Goal: Information Seeking & Learning: Check status

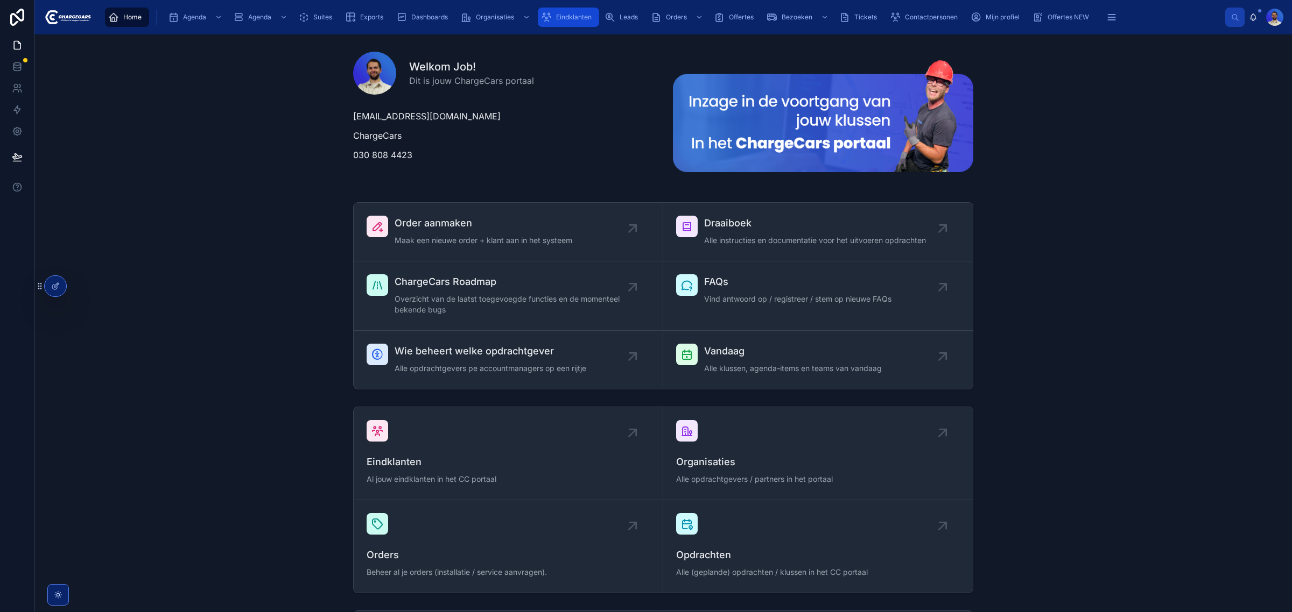
drag, startPoint x: 579, startPoint y: 12, endPoint x: 576, endPoint y: 17, distance: 6.0
click at [579, 12] on div "Eindklanten" at bounding box center [568, 17] width 55 height 17
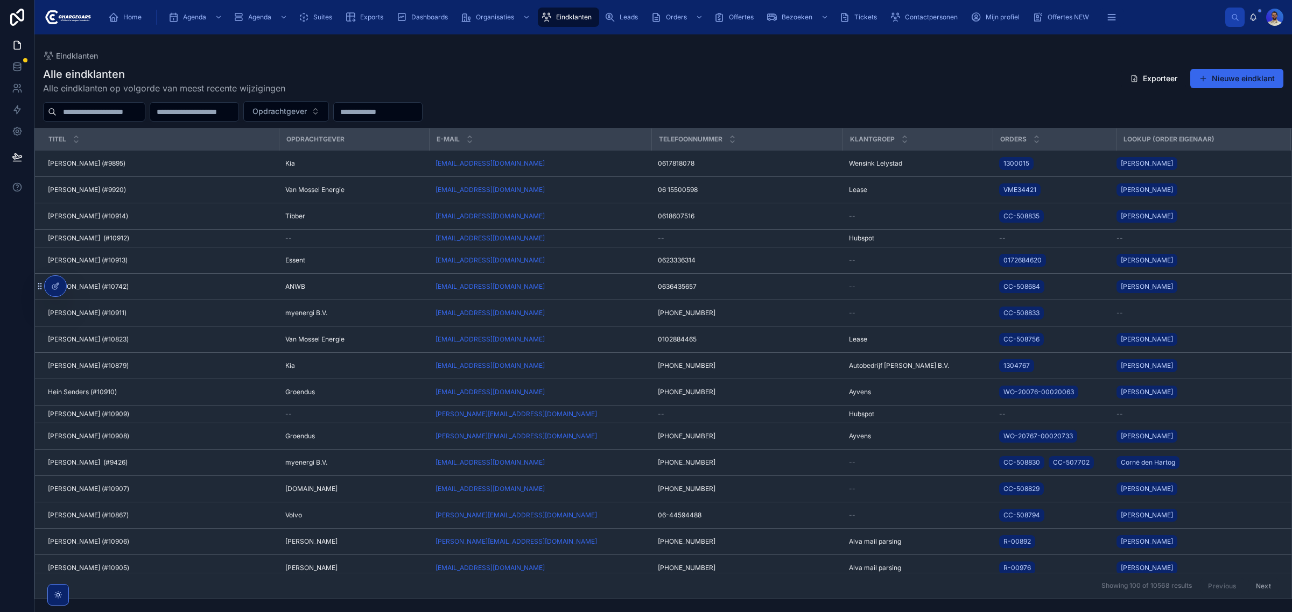
click at [136, 115] on input "text" at bounding box center [101, 111] width 88 height 15
type input "********"
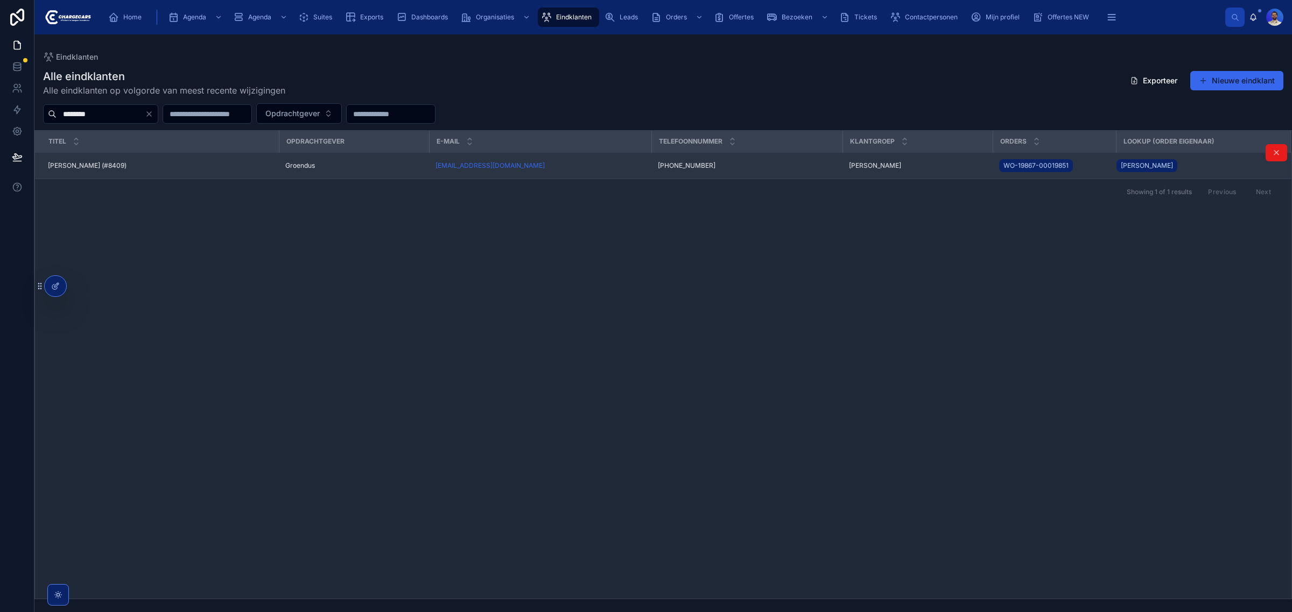
click at [152, 165] on div "[PERSON_NAME] (#8409) [PERSON_NAME] (#8409)" at bounding box center [160, 165] width 224 height 9
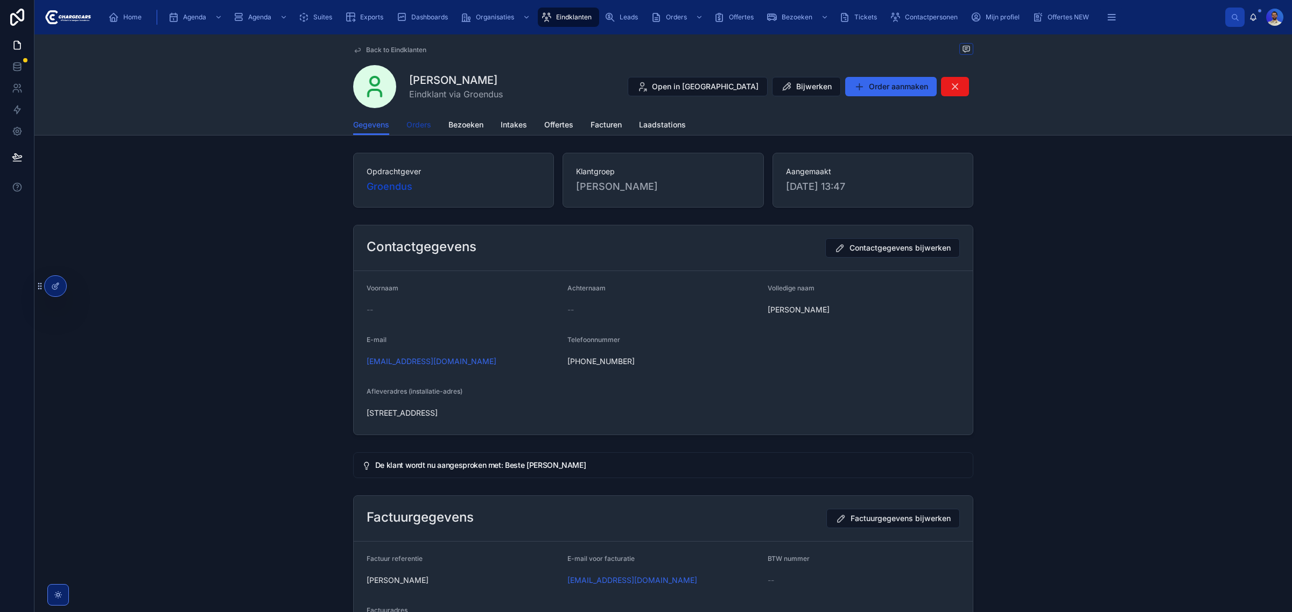
click at [420, 118] on link "Orders" at bounding box center [418, 126] width 25 height 22
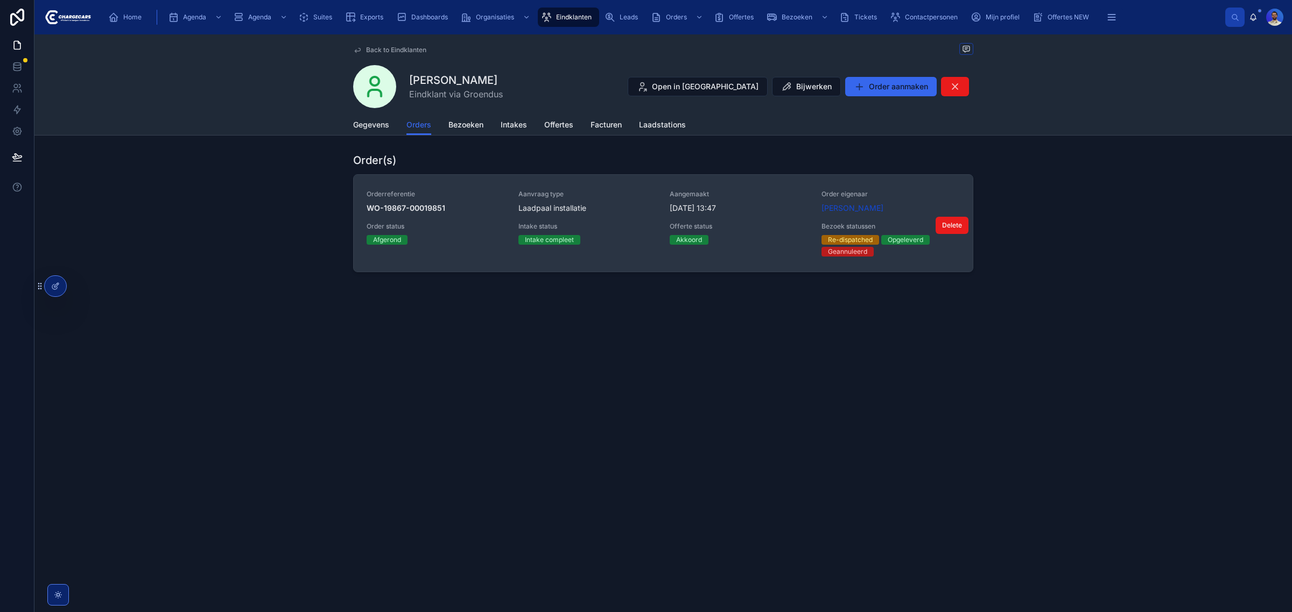
click at [602, 198] on span "Aanvraag type" at bounding box center [587, 194] width 139 height 9
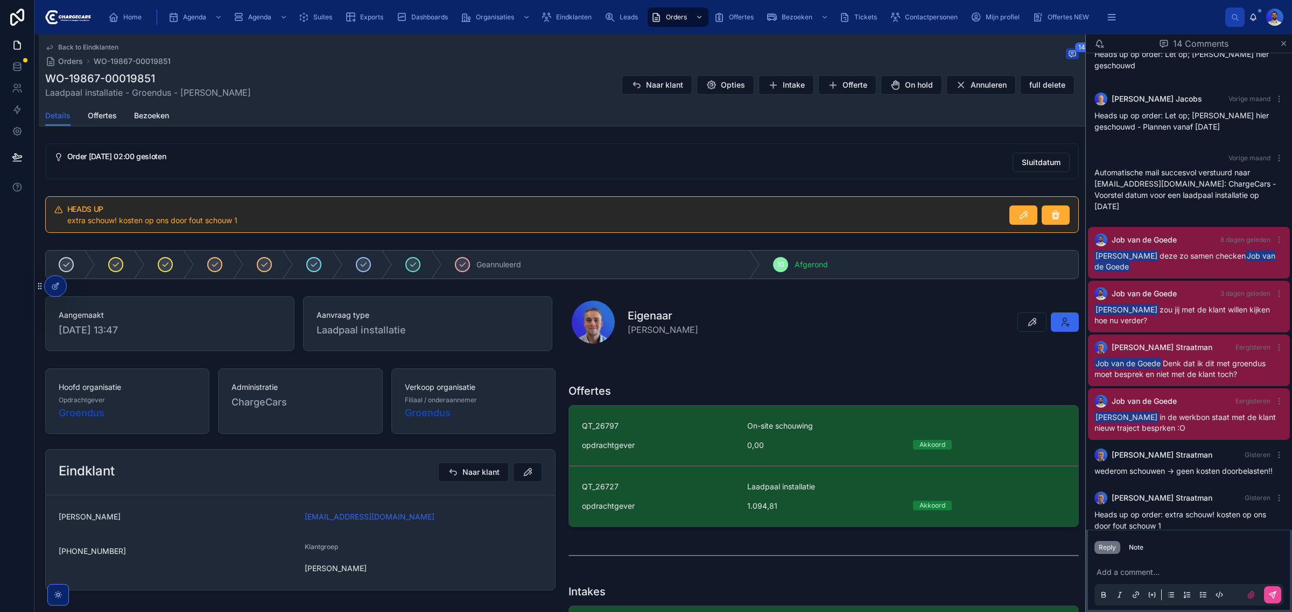
scroll to position [404, 0]
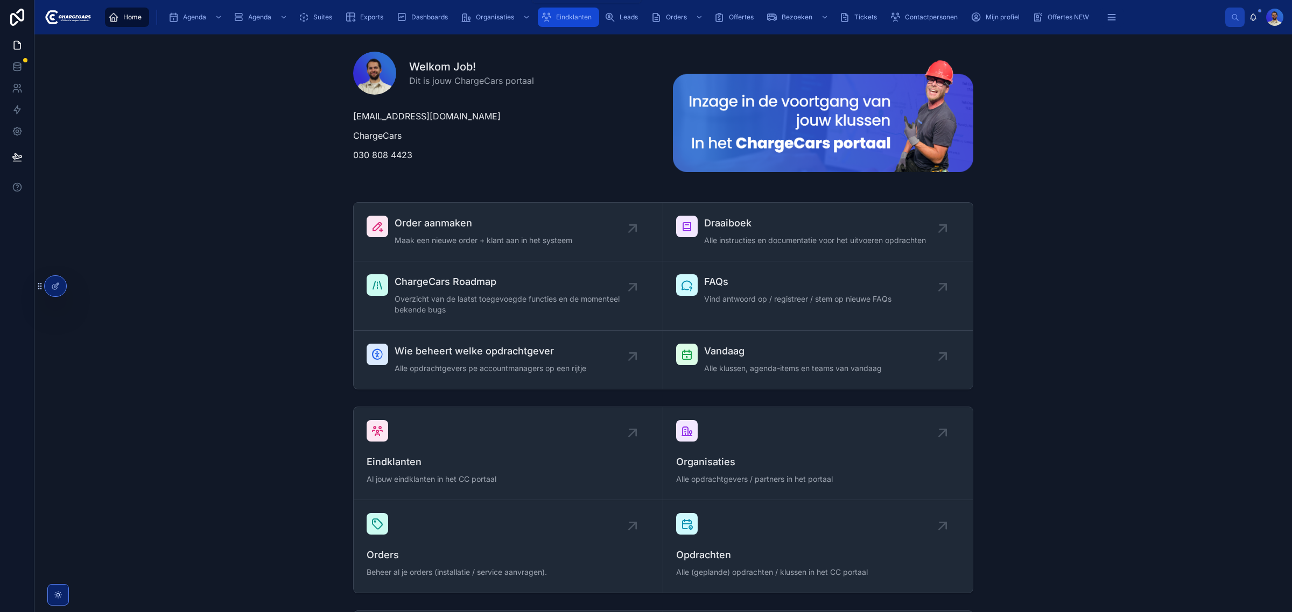
click at [547, 18] on icon "scrollable content" at bounding box center [546, 17] width 11 height 11
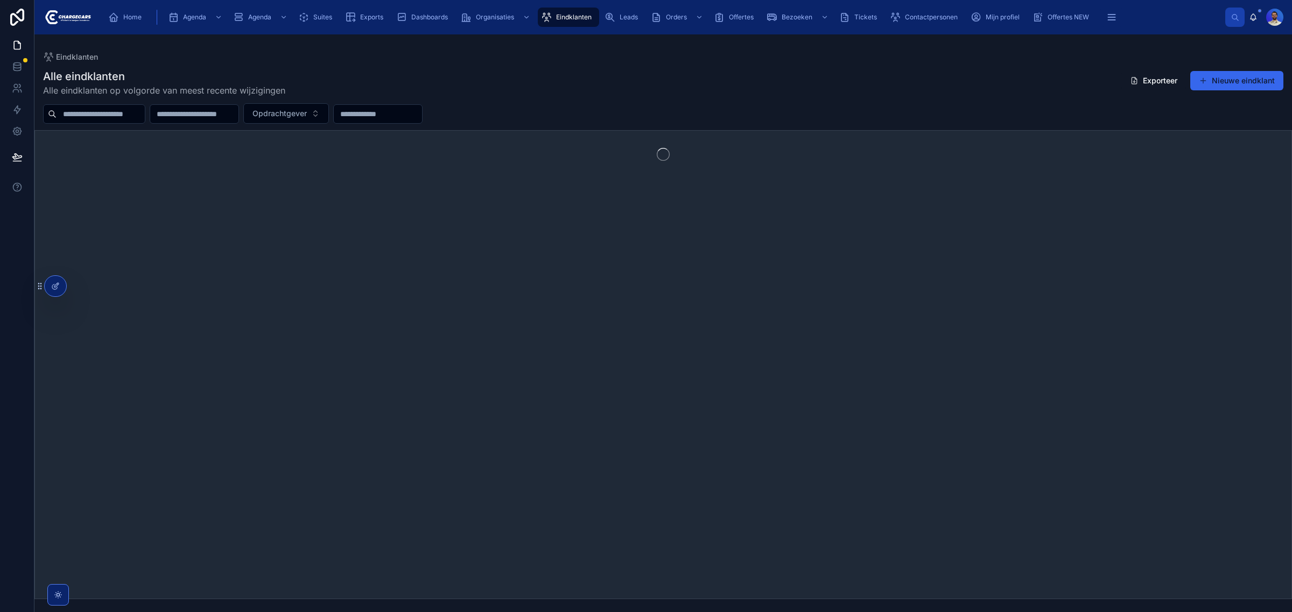
click at [89, 118] on input "text" at bounding box center [101, 114] width 88 height 15
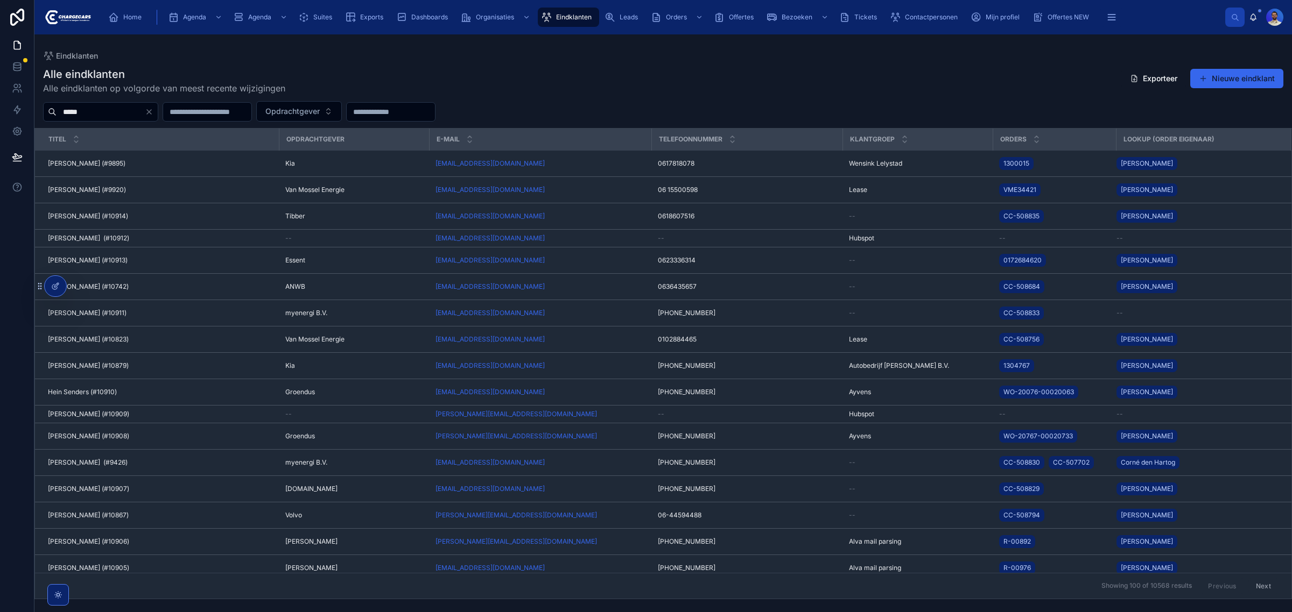
type input "*****"
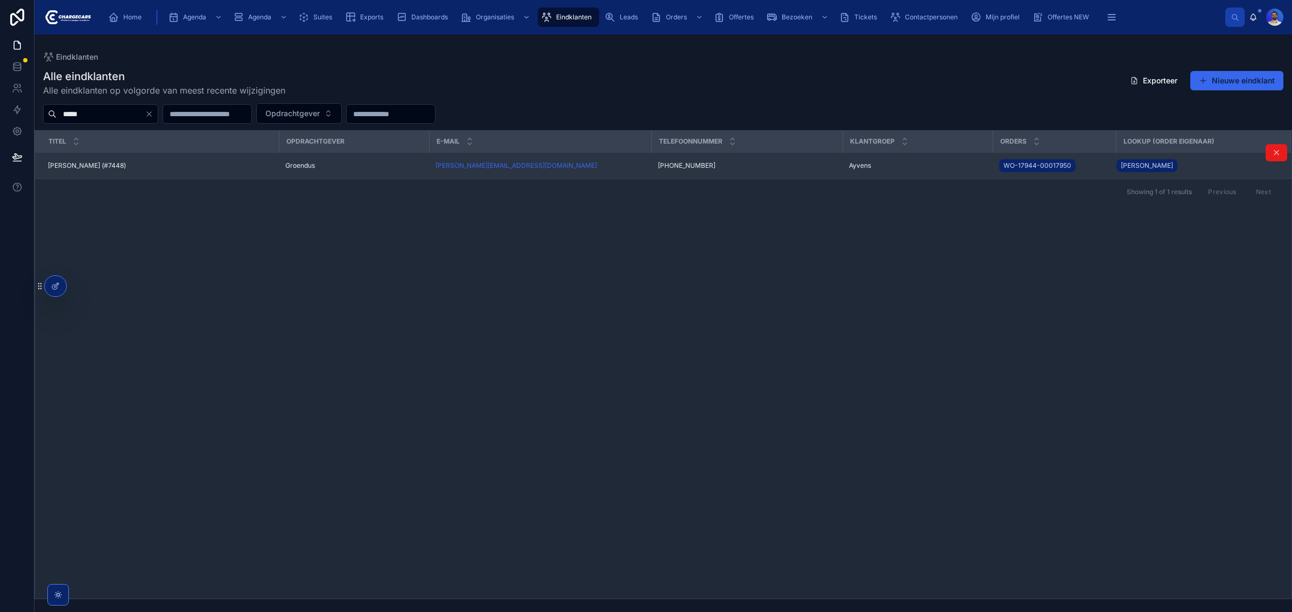
click at [75, 160] on td "Tonny Rillmann (#7448) Tonny Rillmann (#7448)" at bounding box center [157, 166] width 244 height 26
click at [74, 167] on span "Tonny Rillmann (#7448)" at bounding box center [87, 165] width 78 height 9
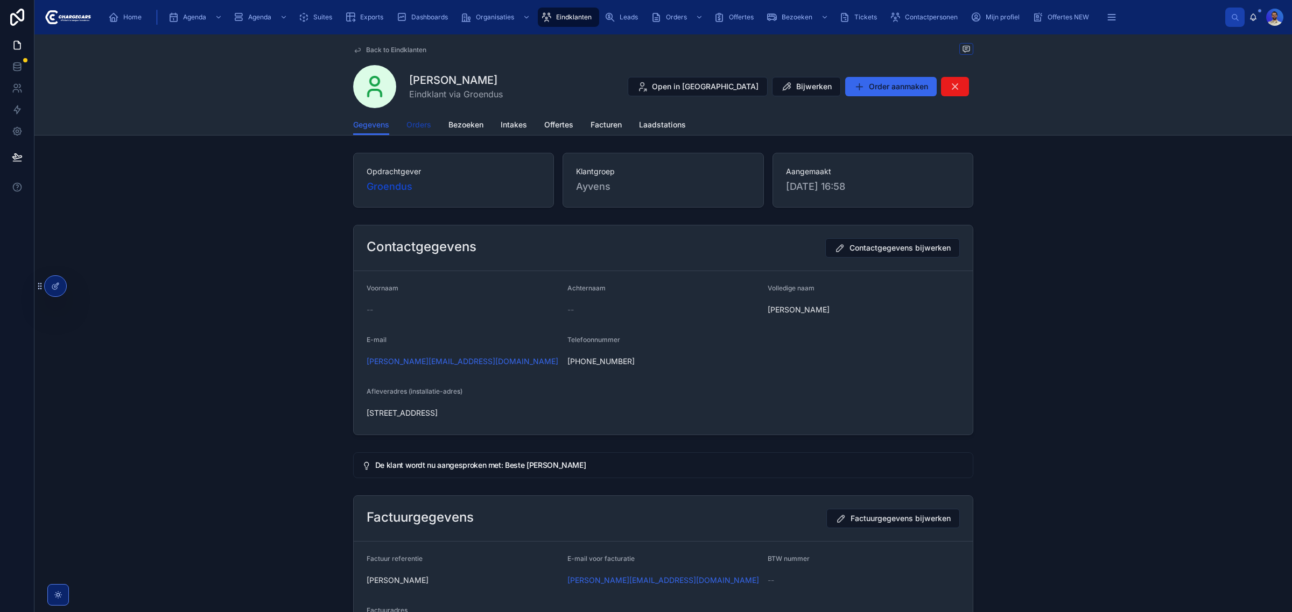
click at [426, 129] on span "Orders" at bounding box center [418, 124] width 25 height 11
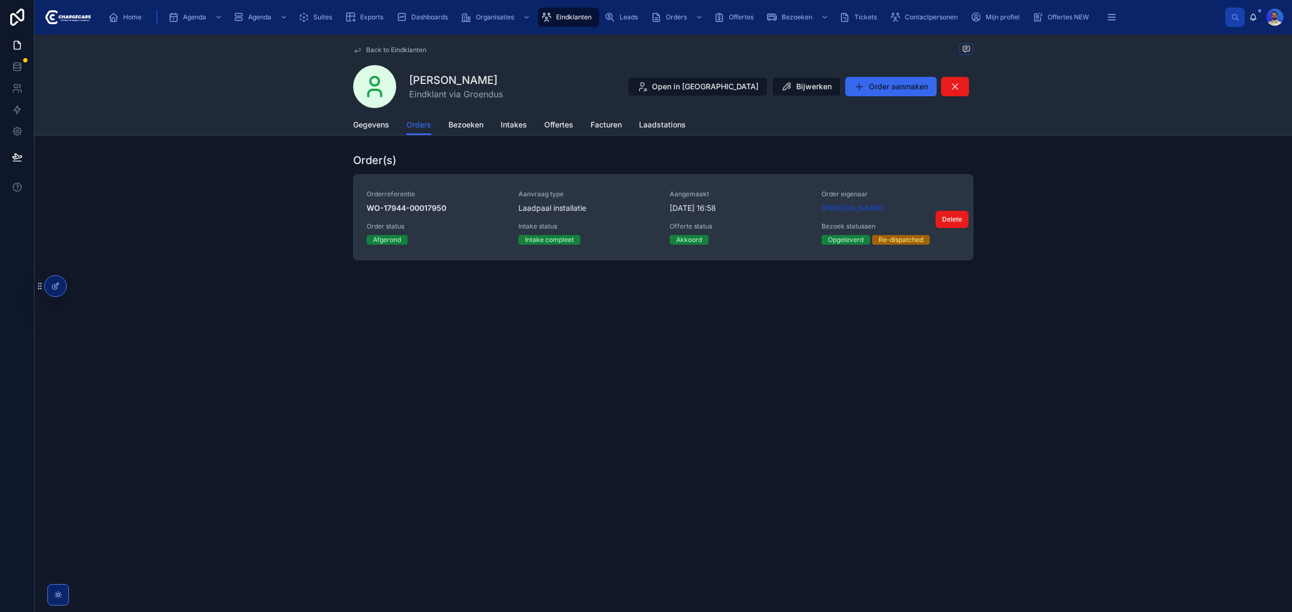
click at [579, 194] on span "Aanvraag type" at bounding box center [587, 194] width 139 height 9
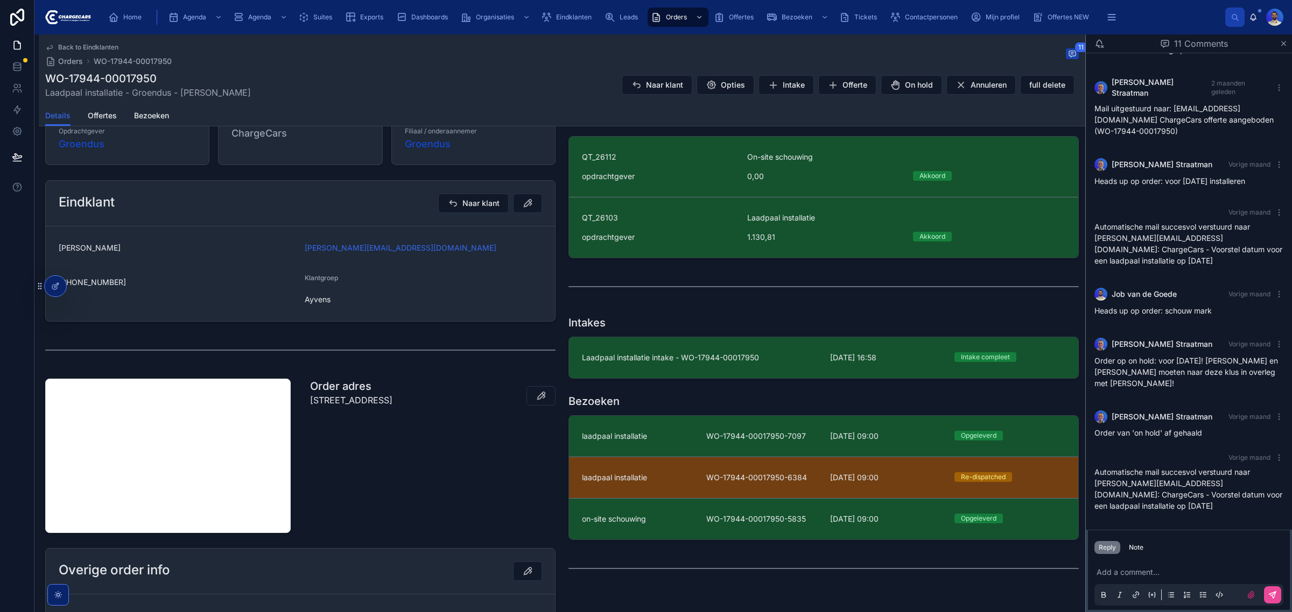
scroll to position [336, 0]
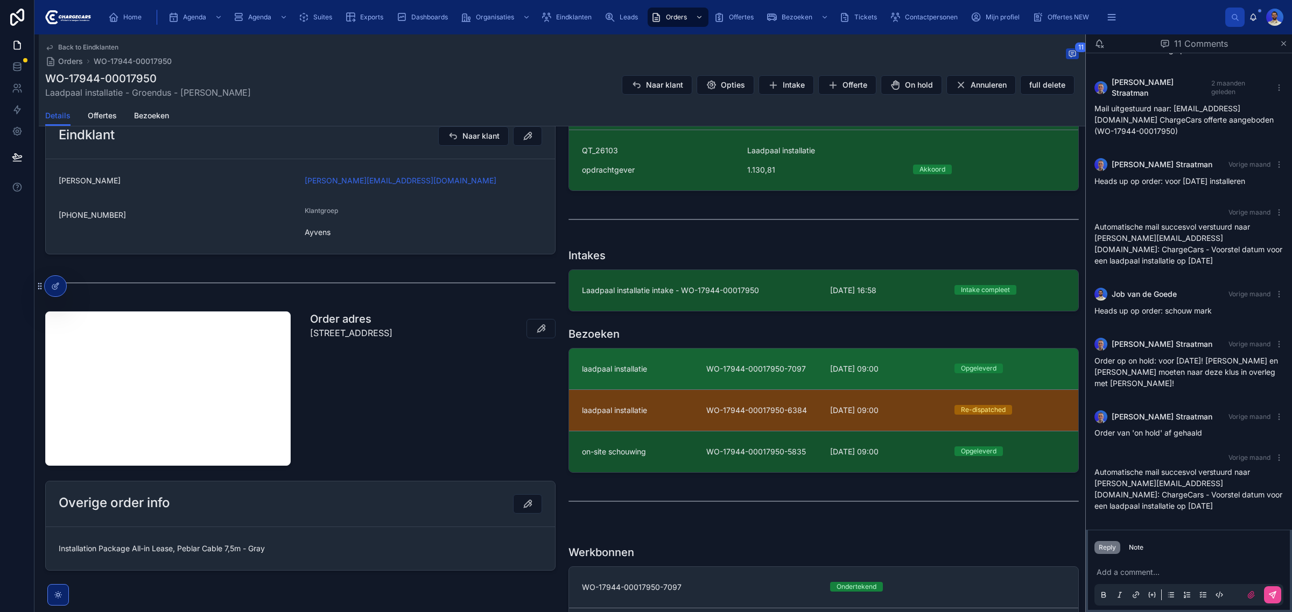
click at [618, 381] on link "laadpaal installatie WO-17944-00017950-7097 25-7-2025 09:00 Opgeleverd" at bounding box center [823, 369] width 509 height 41
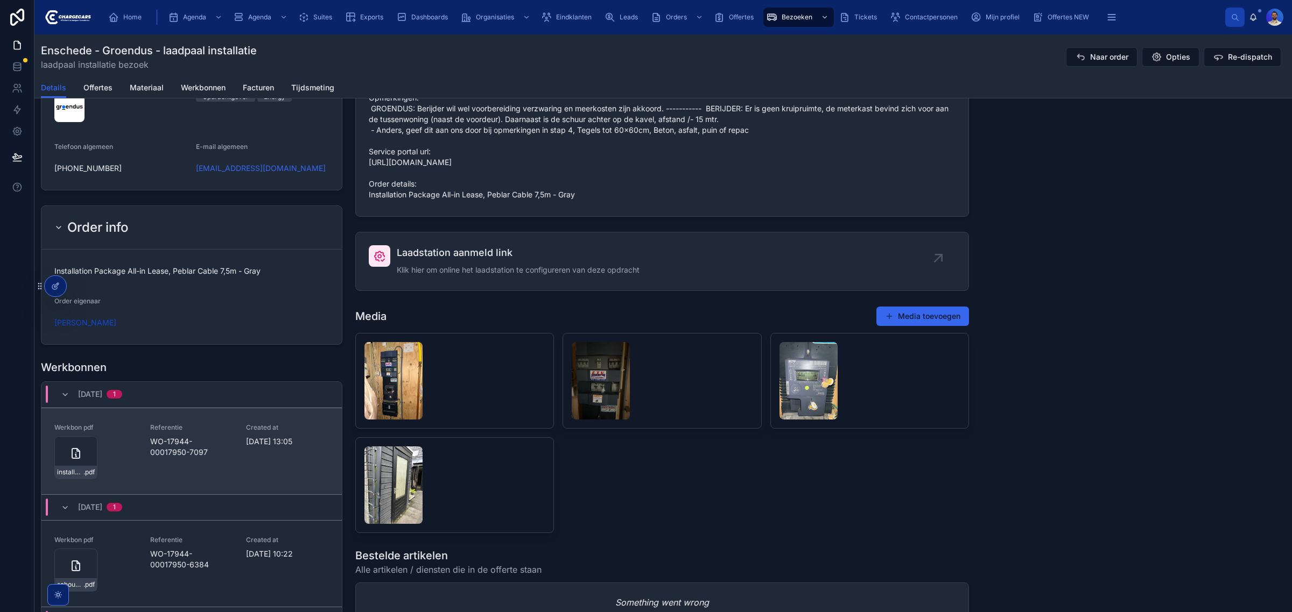
scroll to position [1211, 0]
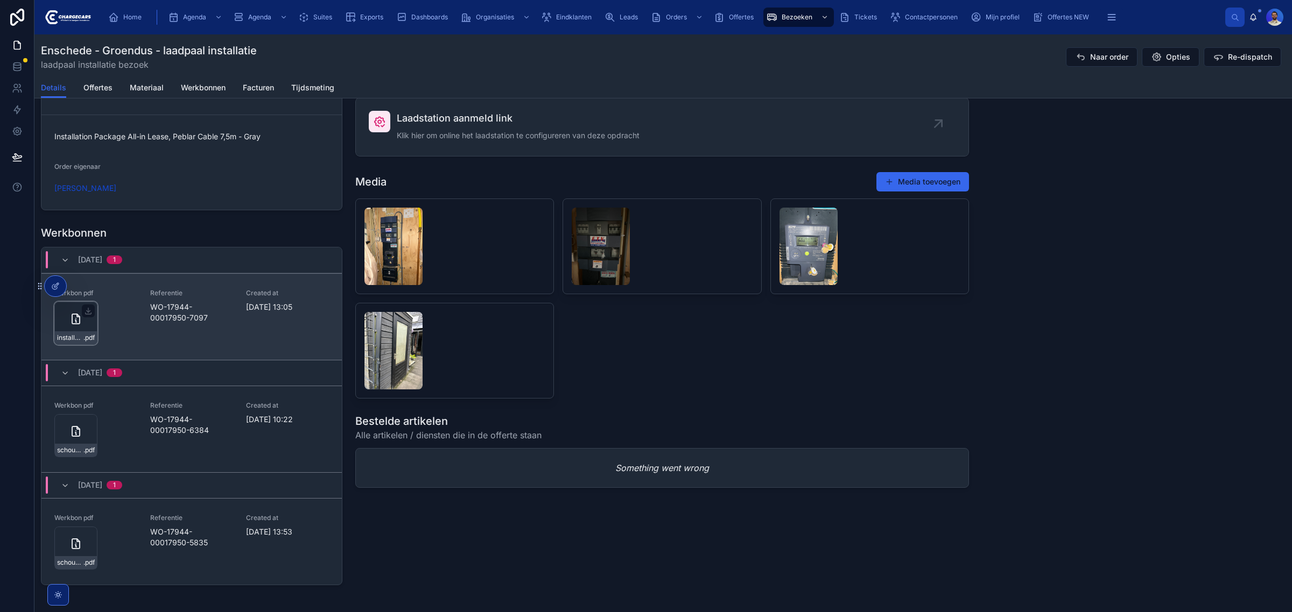
click at [87, 326] on div "installatie-werkbon_wo-17944-00017950-7097_undefined-tonny-rillmann_86c4dxa77 .…" at bounding box center [75, 323] width 43 height 43
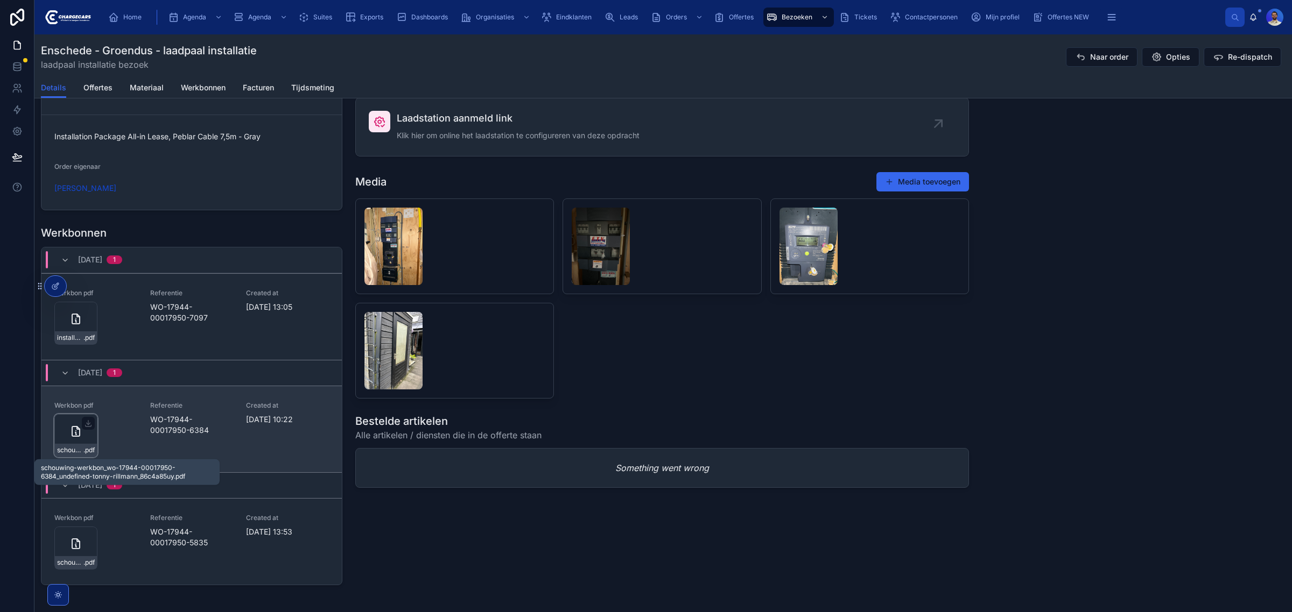
click at [81, 452] on span "schouwing-werkbon_wo-17944-00017950-6384_undefined-tonny-rillmann_86c4a85uy" at bounding box center [70, 450] width 26 height 9
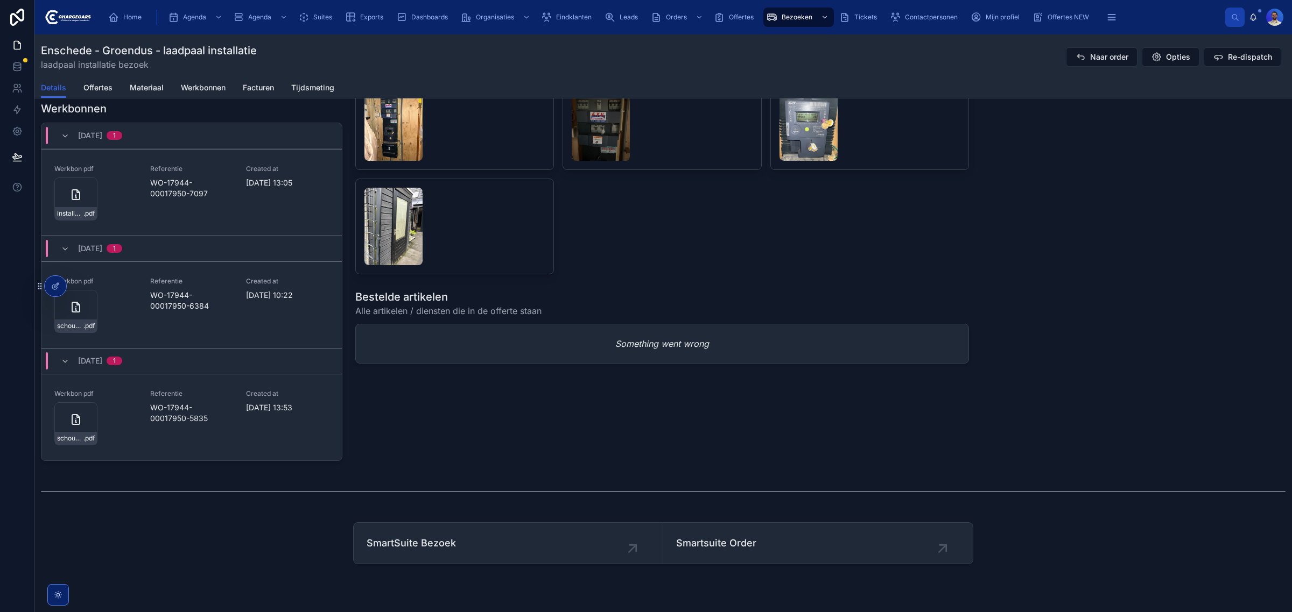
scroll to position [1363, 0]
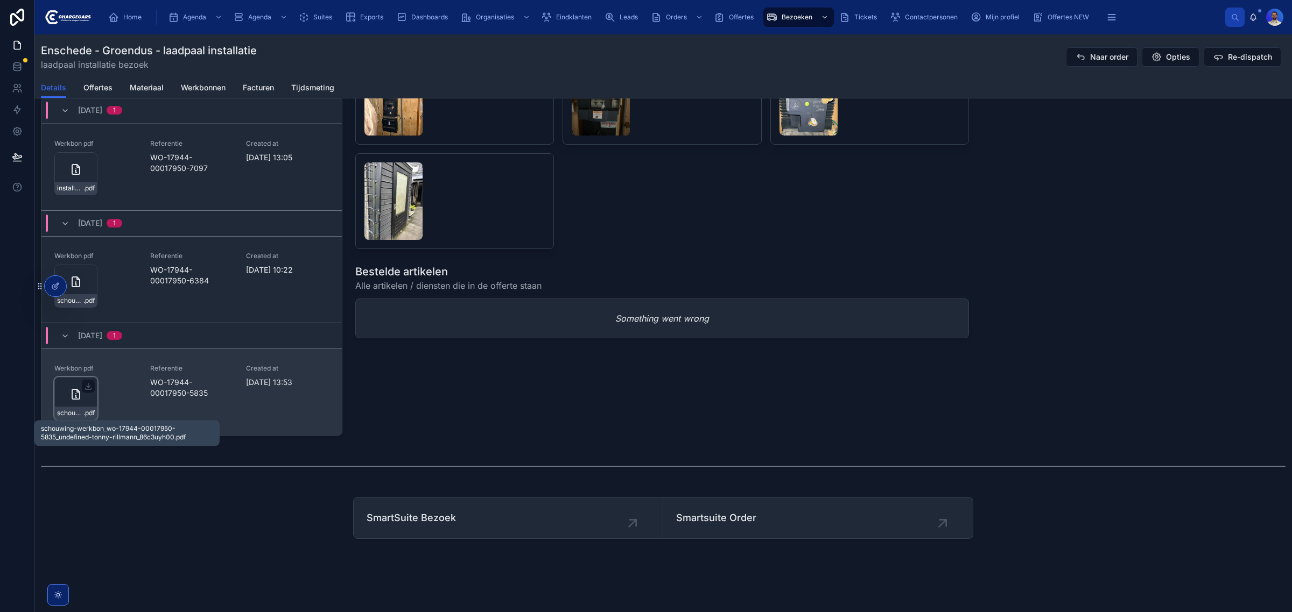
click at [68, 415] on span "schouwing-werkbon_wo-17944-00017950-5835_undefined-tonny-rillmann_86c3uyh00" at bounding box center [70, 413] width 26 height 9
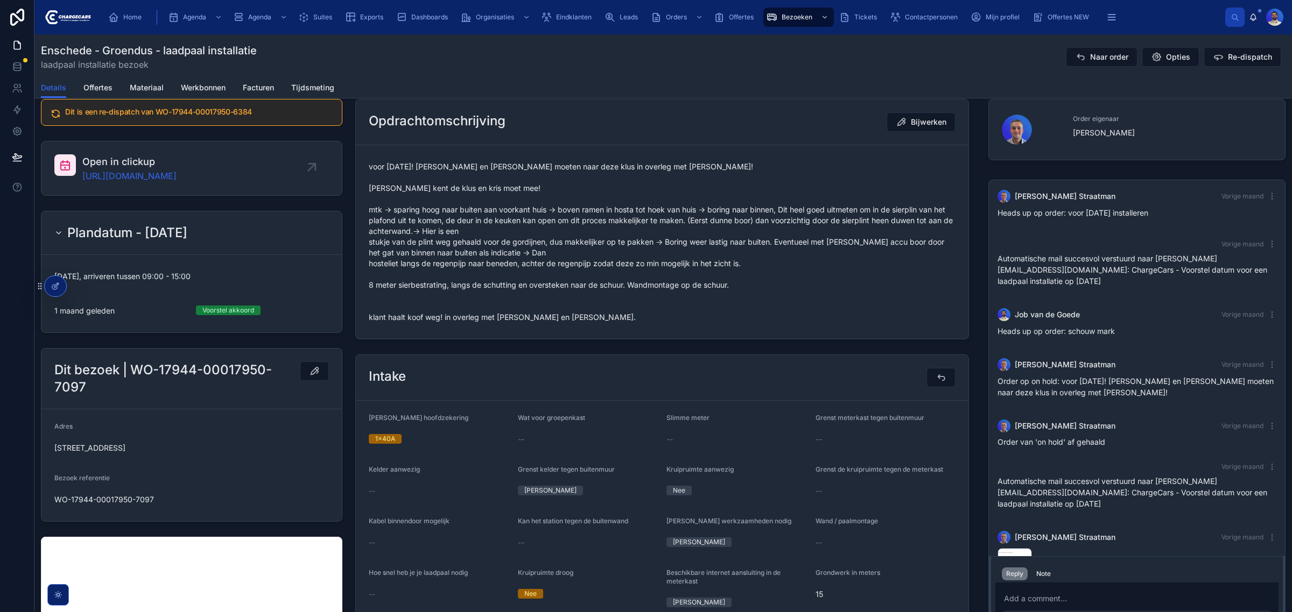
scroll to position [202, 0]
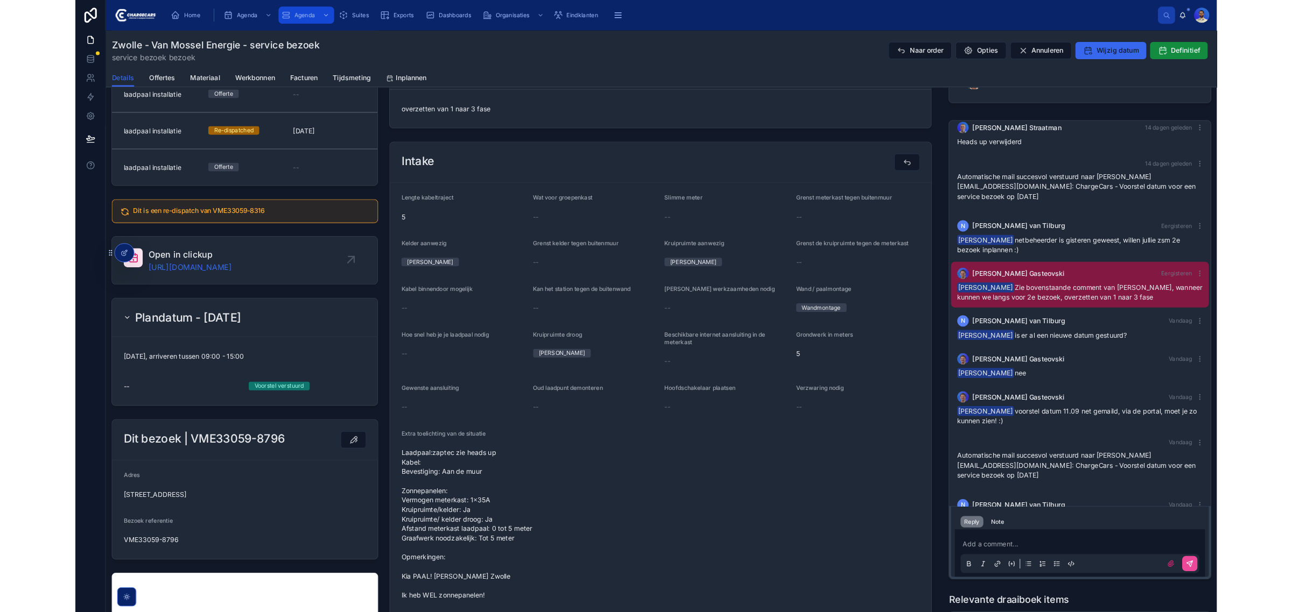
scroll to position [782, 0]
